Goal: Navigation & Orientation: Find specific page/section

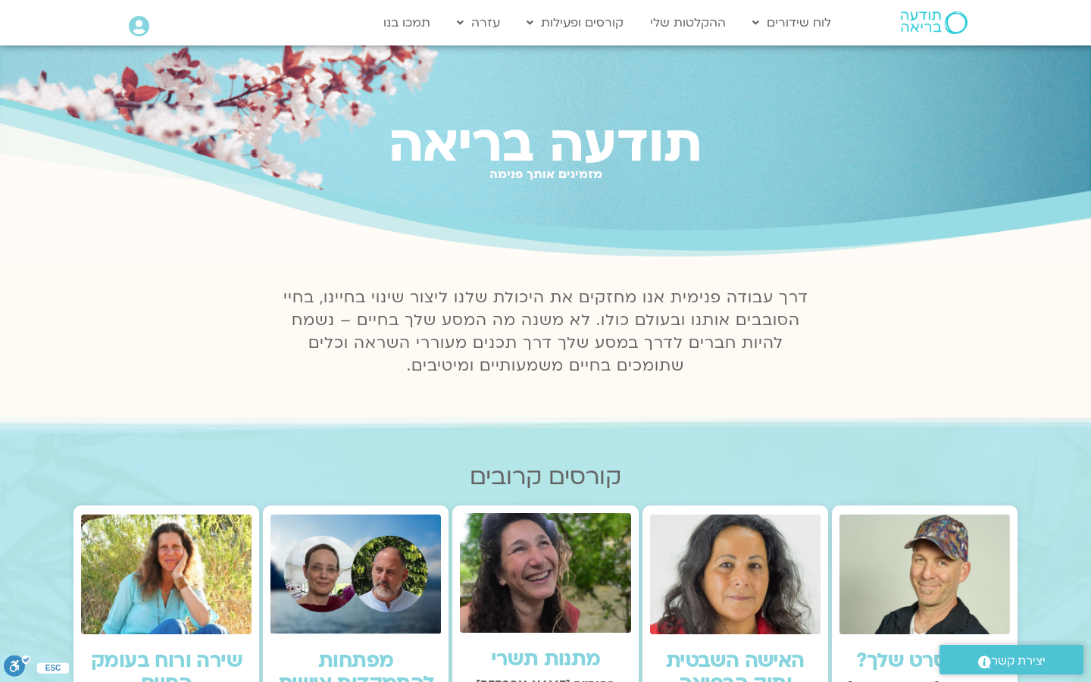
click at [144, 25] on icon at bounding box center [139, 26] width 20 height 21
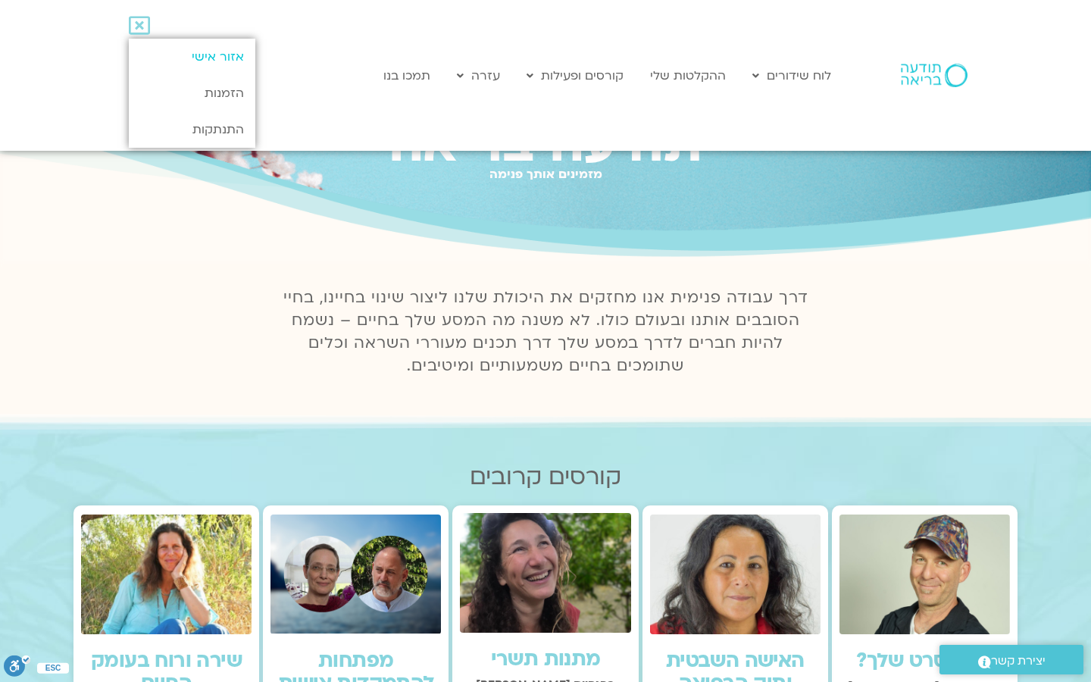
click at [224, 55] on link "אזור אישי" at bounding box center [192, 57] width 127 height 36
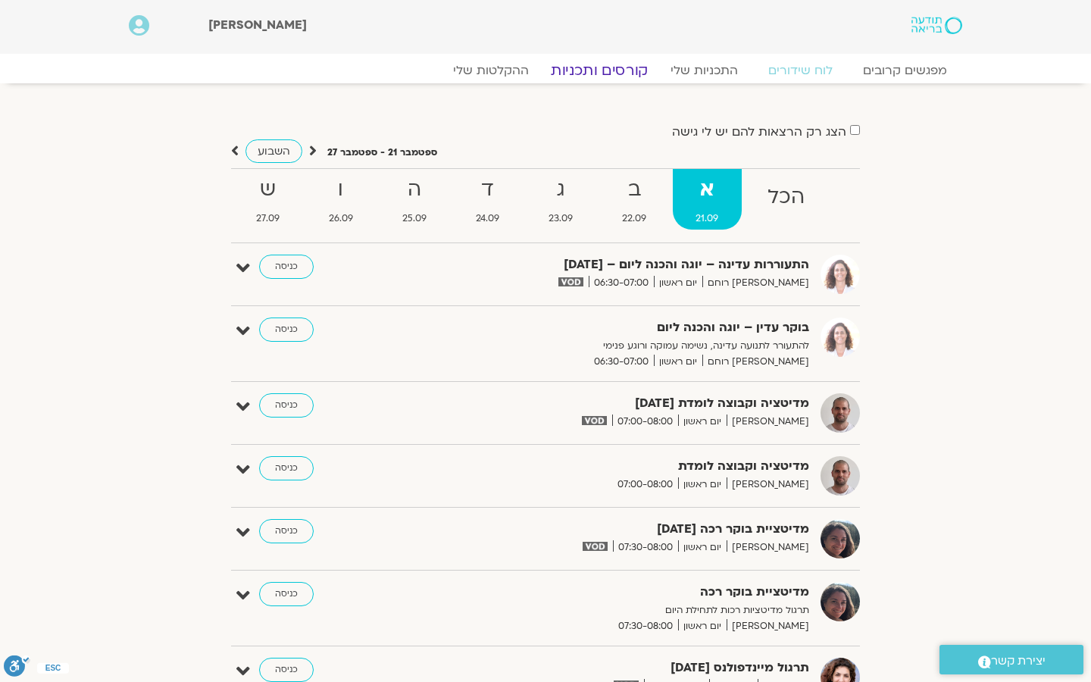
click at [600, 72] on link "קורסים ותכניות" at bounding box center [599, 70] width 133 height 18
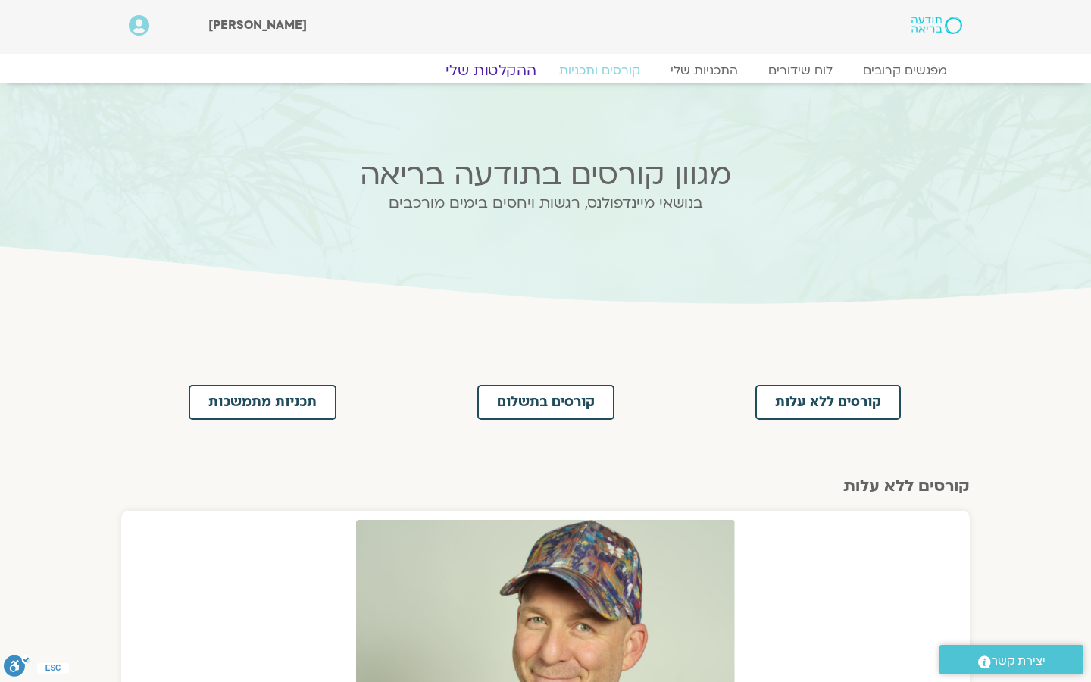
click at [515, 66] on link "ההקלטות שלי" at bounding box center [490, 70] width 127 height 18
click at [509, 70] on link "ההקלטות שלי" at bounding box center [490, 70] width 127 height 18
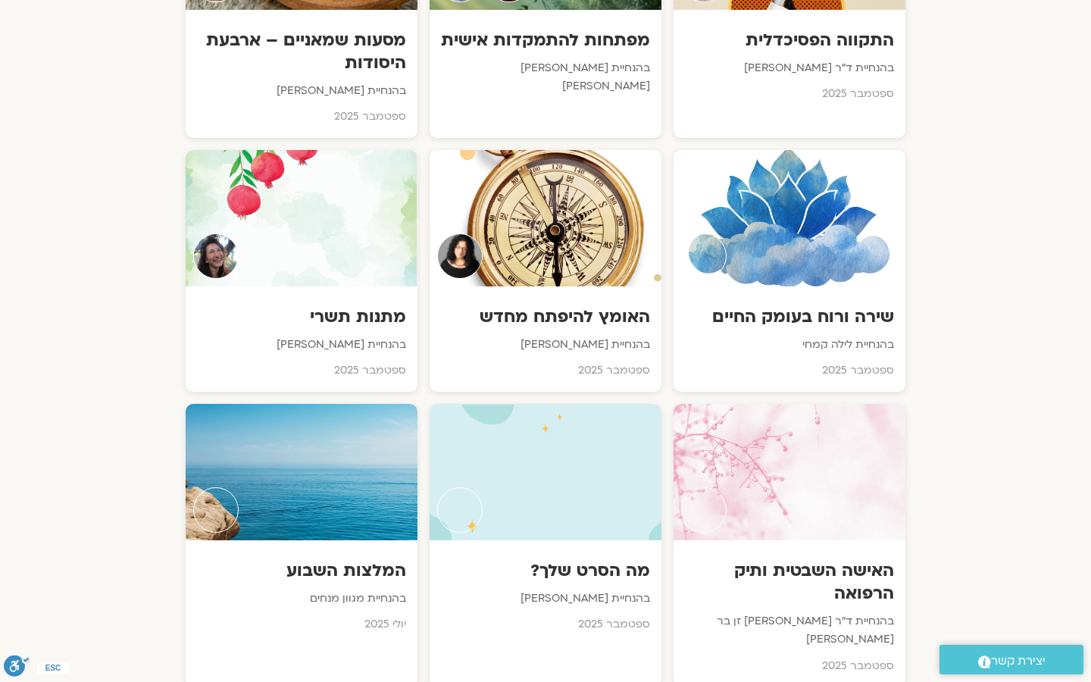
scroll to position [1084, 0]
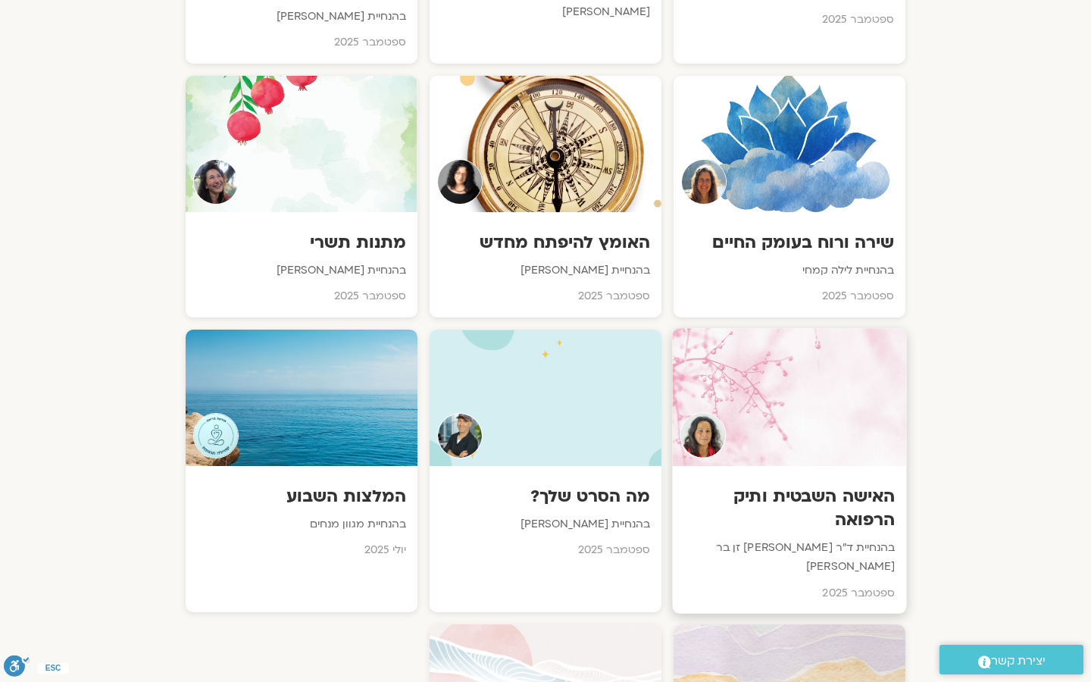
click at [788, 407] on div at bounding box center [789, 397] width 234 height 138
